Goal: Task Accomplishment & Management: Manage account settings

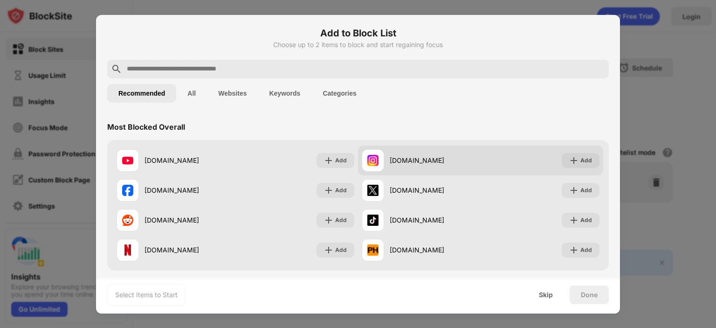
click at [324, 163] on img at bounding box center [328, 160] width 9 height 9
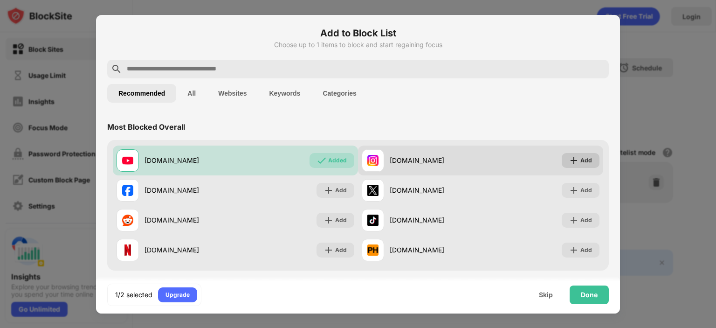
click at [580, 160] on div "Add" at bounding box center [586, 160] width 12 height 9
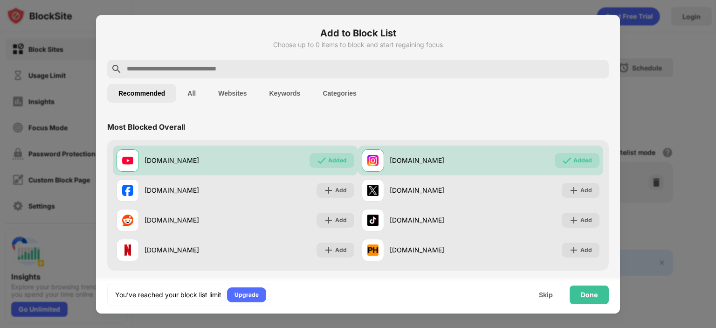
click at [268, 70] on input "text" at bounding box center [365, 68] width 479 height 11
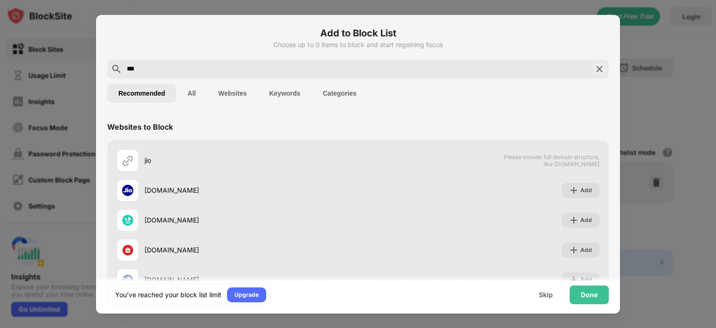
type input "***"
click at [594, 70] on img at bounding box center [599, 68] width 11 height 11
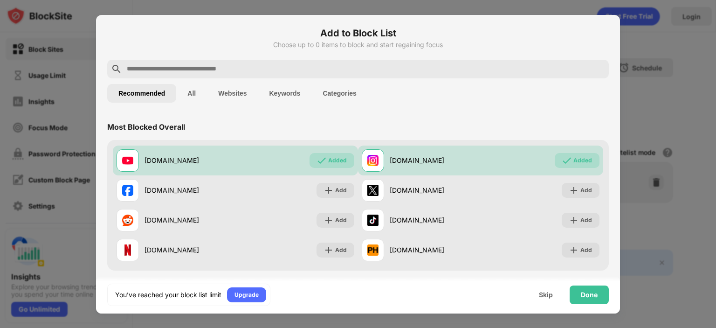
click at [318, 67] on input "text" at bounding box center [365, 68] width 479 height 11
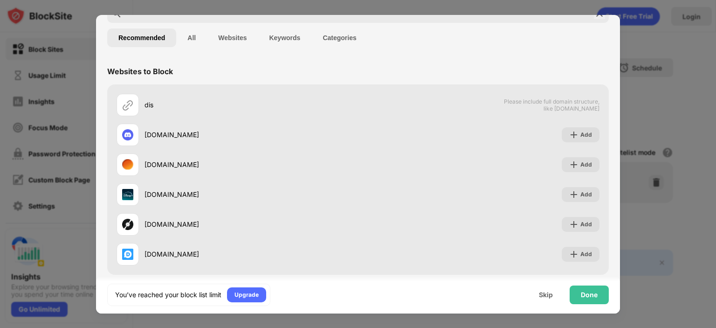
scroll to position [63, 0]
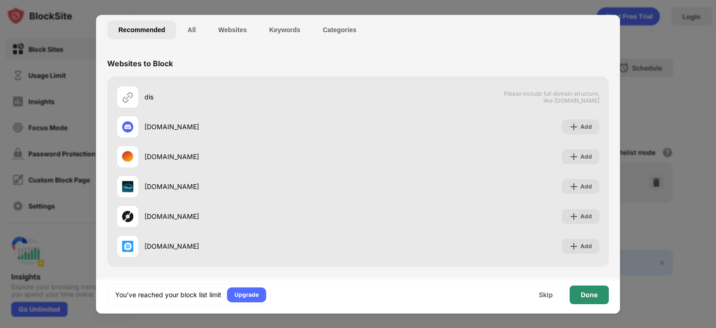
type input "***"
click at [582, 298] on div "Done" at bounding box center [589, 294] width 39 height 19
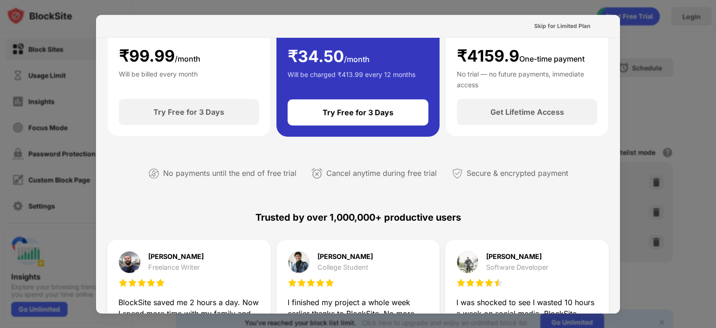
scroll to position [0, 0]
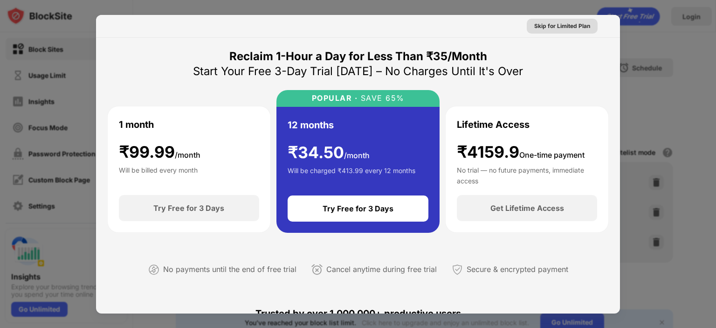
click at [556, 27] on div "Skip for Limited Plan" at bounding box center [562, 25] width 56 height 9
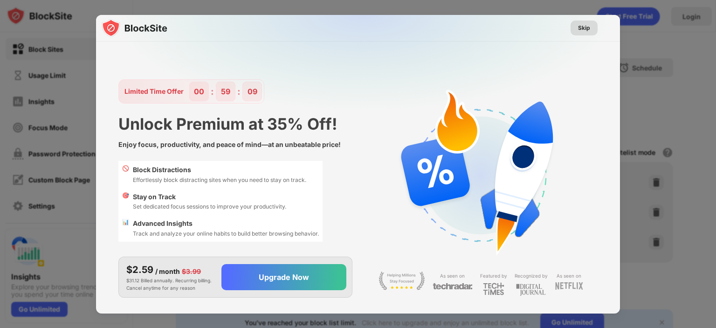
click at [579, 27] on div "Skip" at bounding box center [584, 27] width 12 height 9
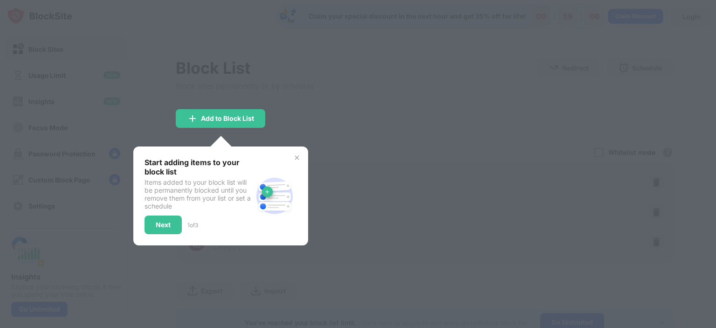
click at [162, 230] on div "Next" at bounding box center [162, 224] width 37 height 19
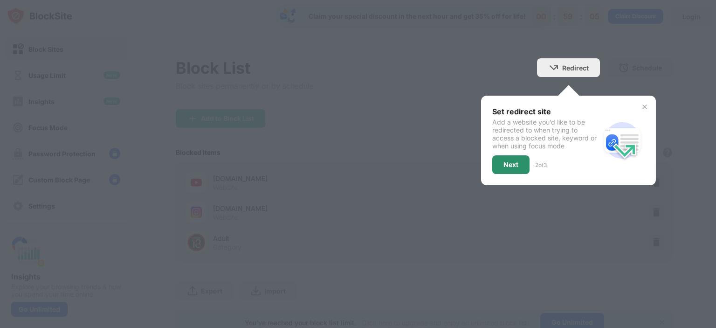
click at [492, 161] on div "Next" at bounding box center [510, 164] width 37 height 19
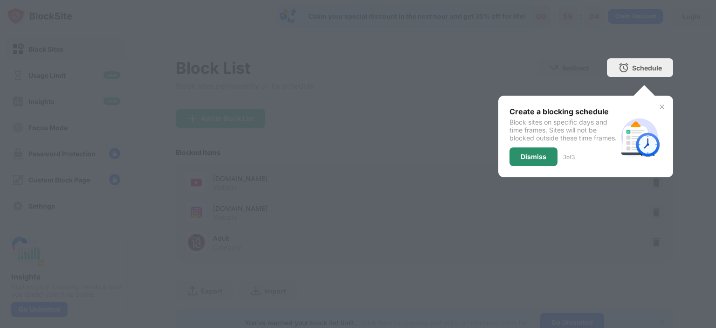
click at [522, 160] on div "Dismiss" at bounding box center [534, 156] width 26 height 7
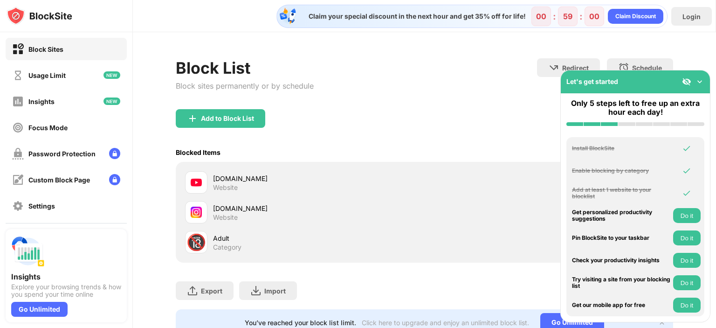
click at [696, 80] on img at bounding box center [699, 81] width 9 height 9
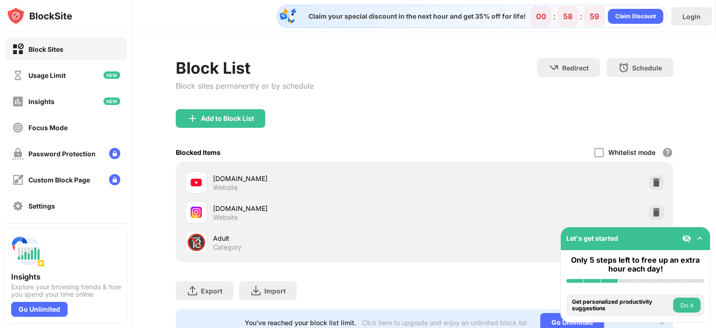
click at [700, 240] on img at bounding box center [699, 237] width 9 height 9
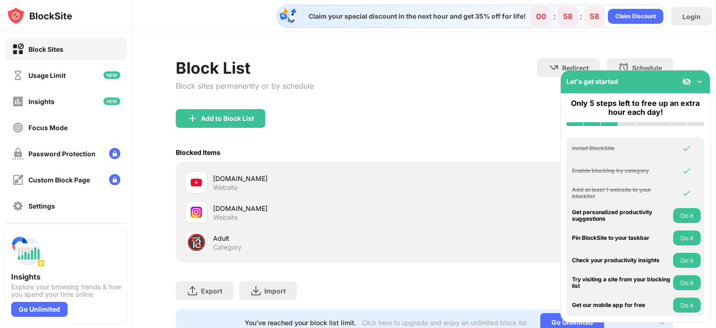
click at [688, 84] on img at bounding box center [686, 81] width 9 height 9
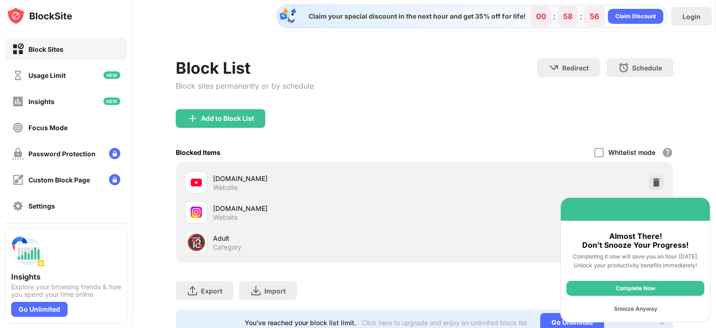
click at [625, 307] on div "Snooze Anyway" at bounding box center [635, 308] width 138 height 15
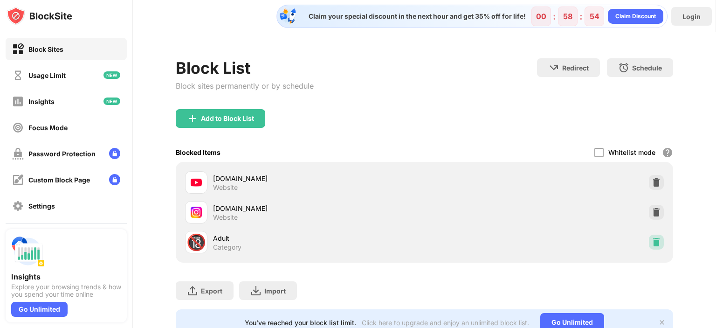
click at [652, 243] on img at bounding box center [656, 241] width 9 height 9
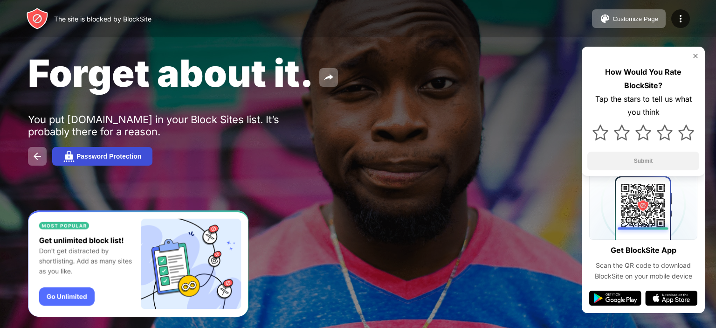
click at [91, 164] on button "Password Protection" at bounding box center [102, 156] width 100 height 19
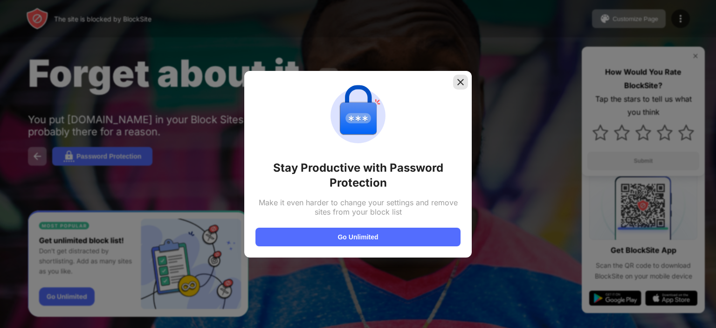
click at [463, 85] on img at bounding box center [460, 81] width 9 height 9
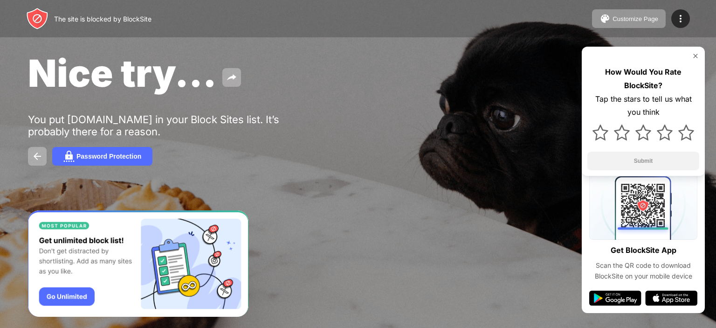
drag, startPoint x: 22, startPoint y: 120, endPoint x: 194, endPoint y: 121, distance: 172.4
click at [194, 121] on div "Nice try... You put youtube.com in your Block Sites list. It’s probably there f…" at bounding box center [358, 108] width 716 height 216
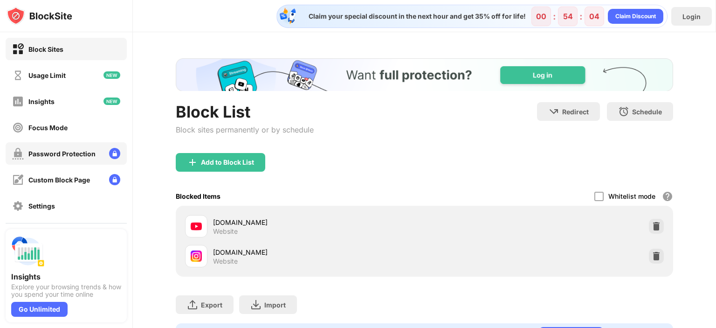
click at [36, 160] on div "Password Protection" at bounding box center [66, 153] width 121 height 22
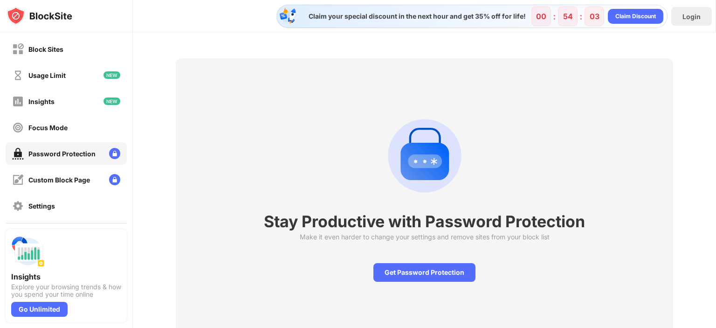
click at [414, 285] on div "Stay Productive with Password Protection Make it even harder to change your set…" at bounding box center [424, 195] width 497 height 275
click at [421, 271] on div "Get Password Protection" at bounding box center [424, 272] width 102 height 19
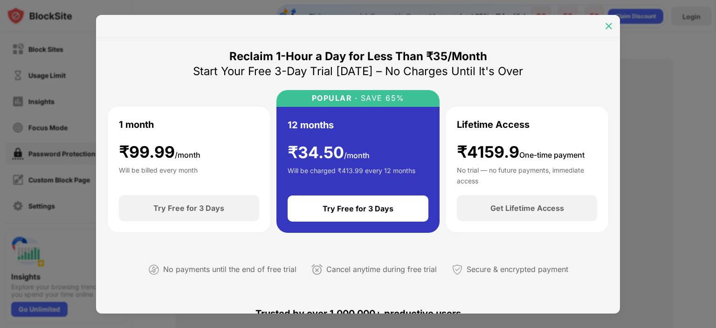
click at [608, 27] on img at bounding box center [608, 25] width 9 height 9
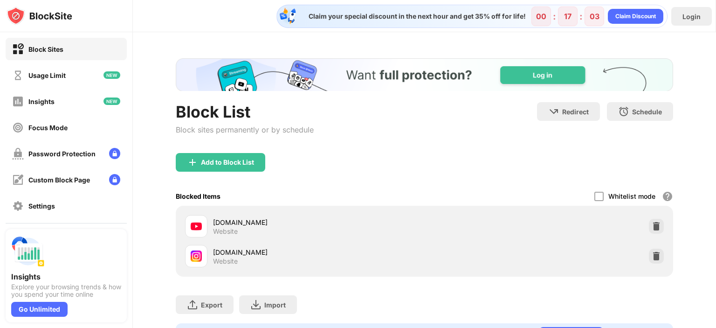
click at [652, 227] on img at bounding box center [656, 225] width 9 height 9
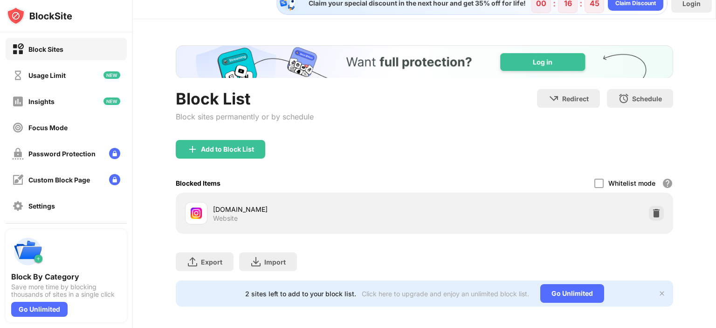
scroll to position [24, 0]
